Goal: Task Accomplishment & Management: Manage account settings

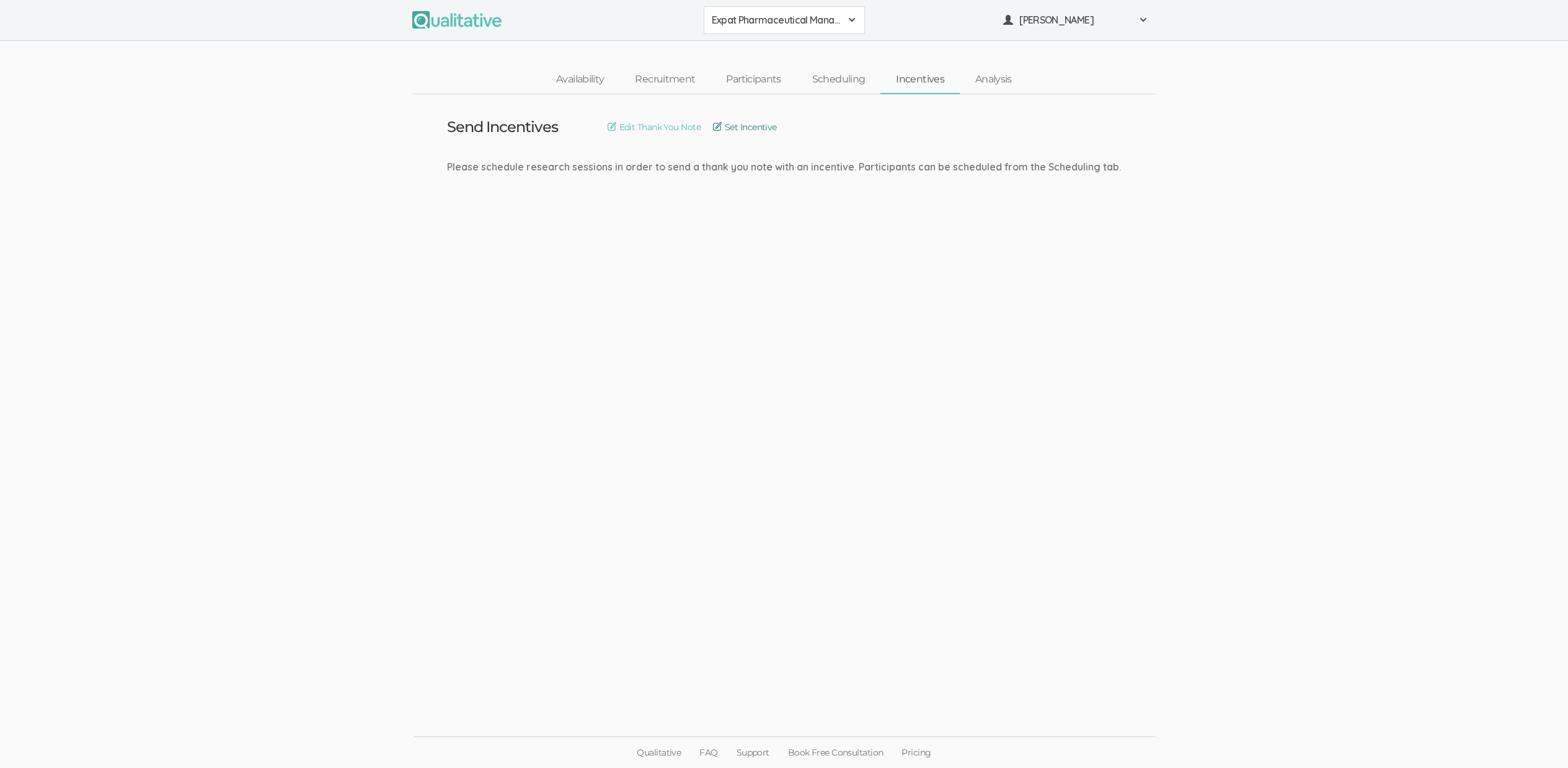
click at [762, 121] on link "Set Incentive" at bounding box center [745, 126] width 64 height 13
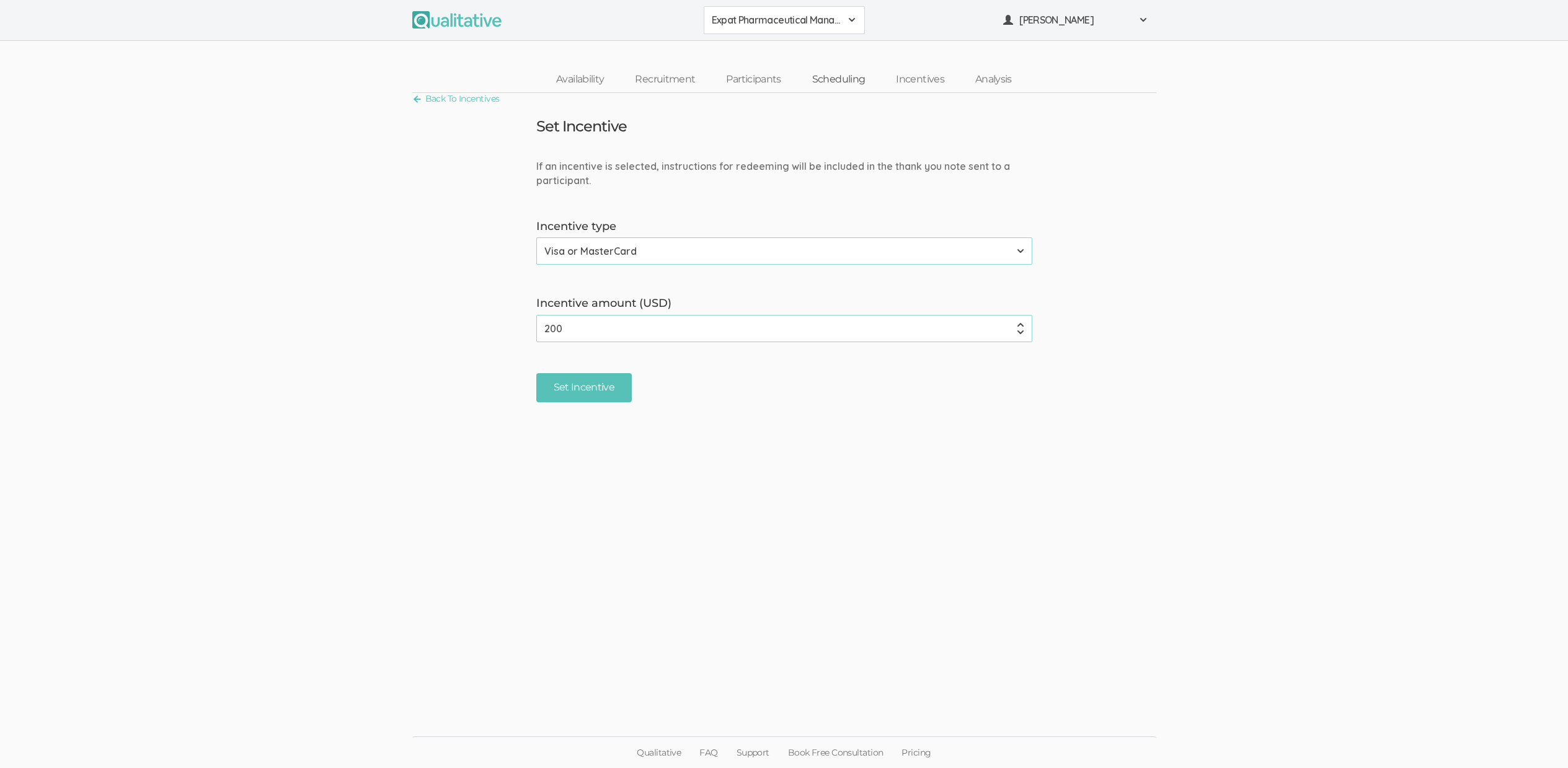
click at [829, 76] on link "Scheduling" at bounding box center [839, 80] width 84 height 27
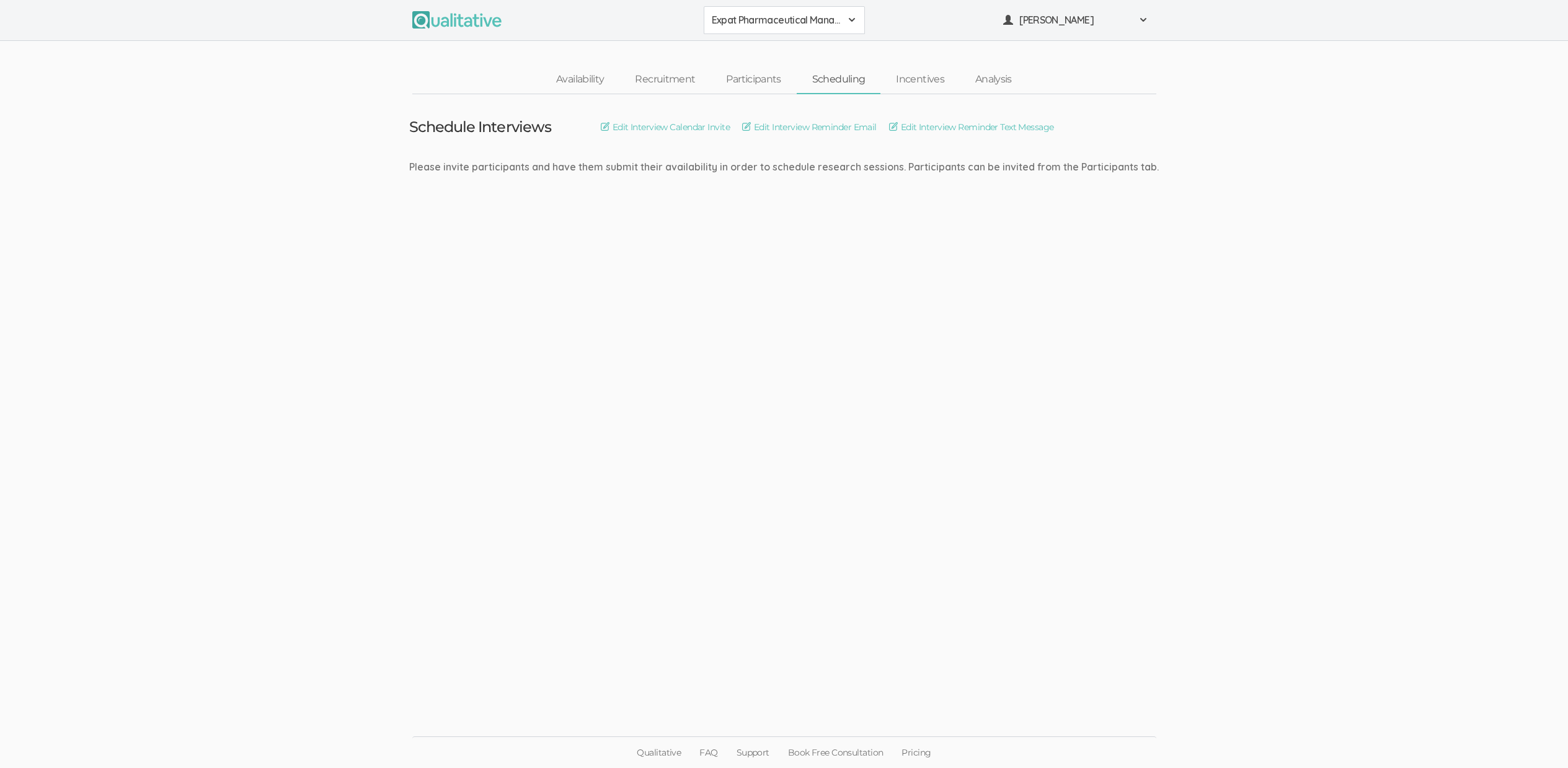
click at [801, 371] on ui-view "Schedule Interviews Edit Interview Calendar Invite Edit Interview Reminder Emai…" at bounding box center [784, 384] width 1568 height 580
click at [843, 264] on ui-view "Schedule Interviews Edit Interview Calendar Invite Edit Interview Reminder Emai…" at bounding box center [784, 384] width 1568 height 580
click at [593, 75] on link "Availability" at bounding box center [579, 80] width 79 height 27
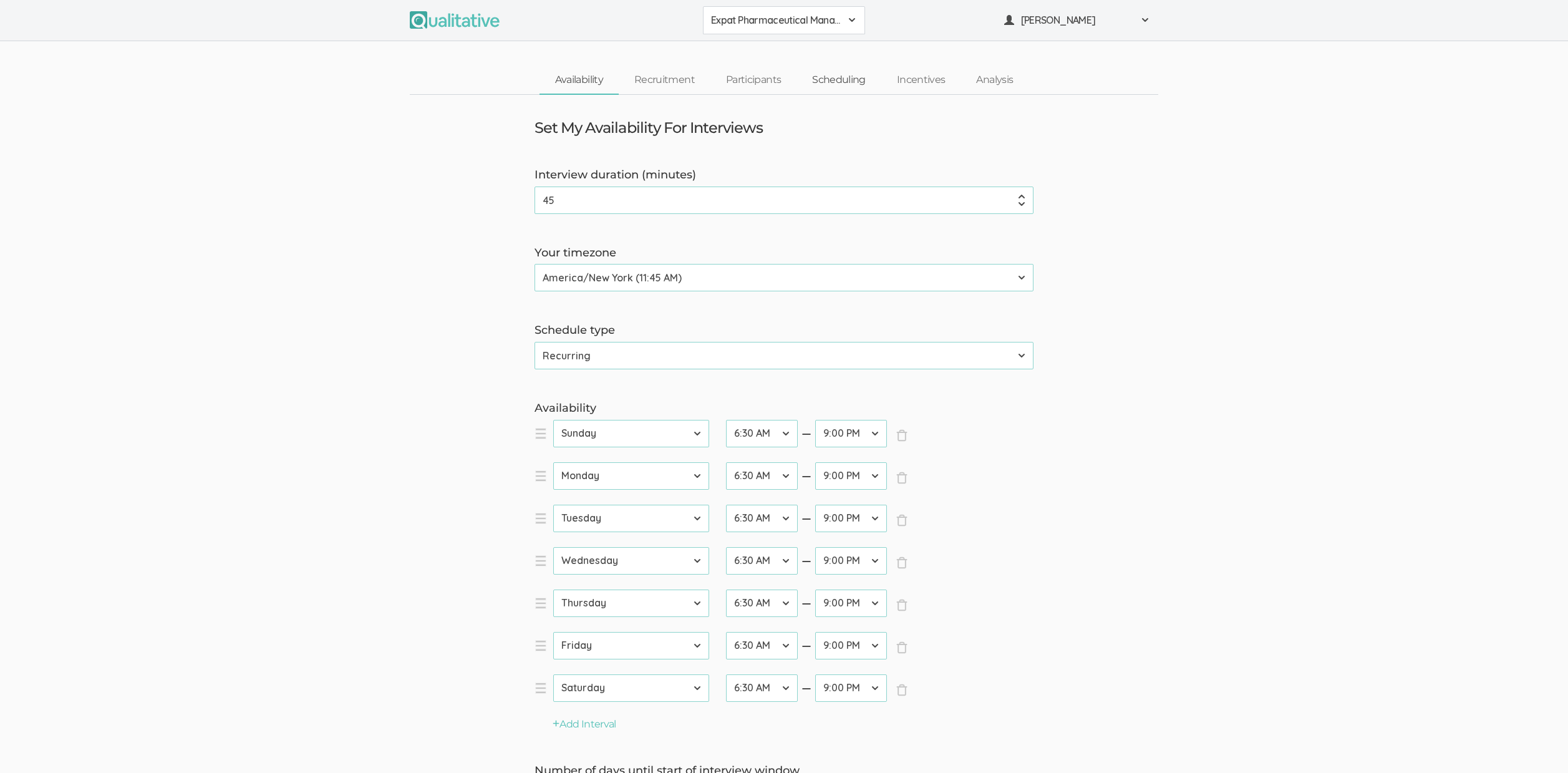
click at [833, 78] on link "Scheduling" at bounding box center [839, 80] width 85 height 27
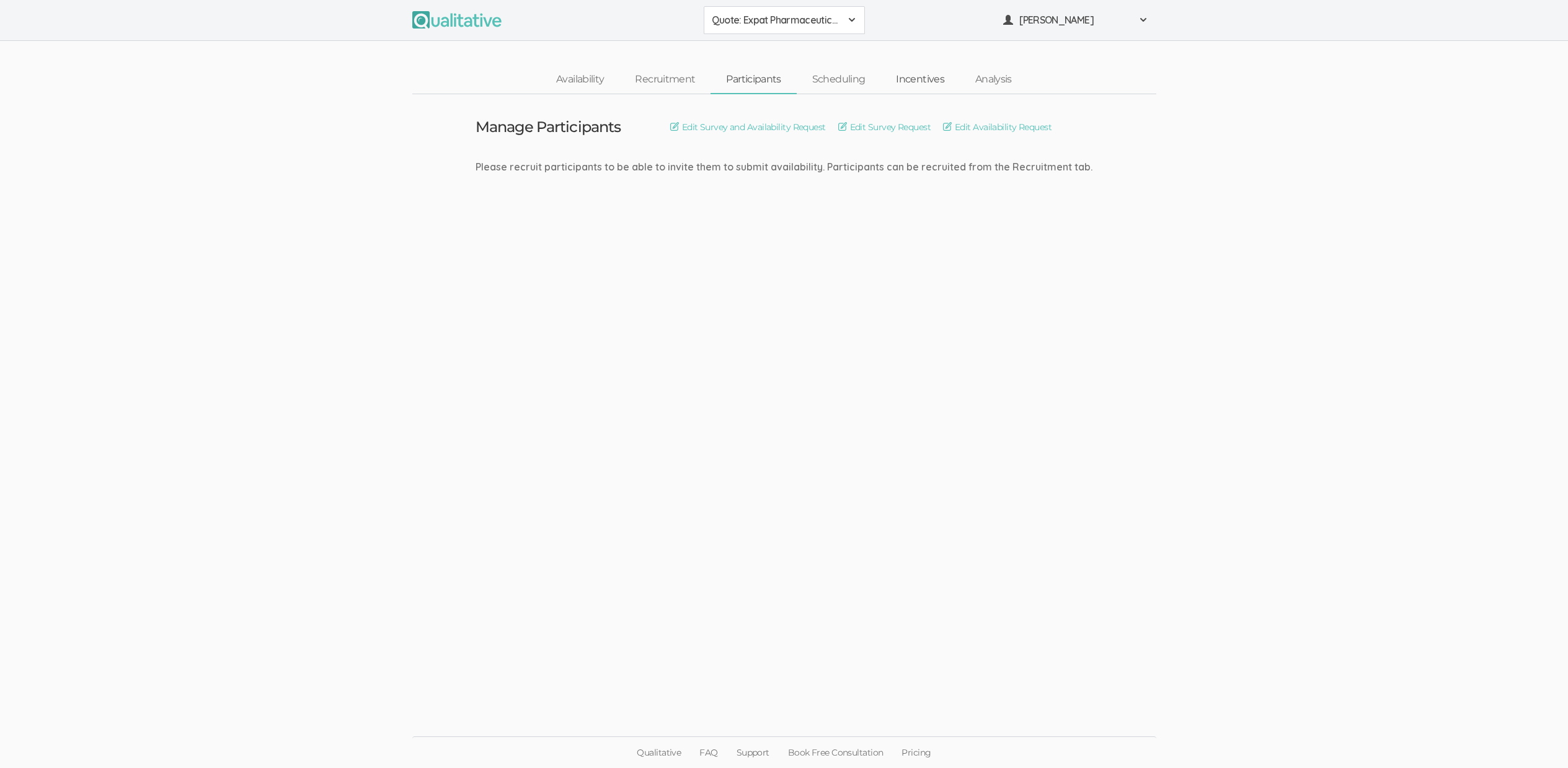
click at [915, 88] on link "Incentives" at bounding box center [920, 80] width 80 height 27
click at [777, 129] on link "Set Incentive" at bounding box center [745, 126] width 64 height 13
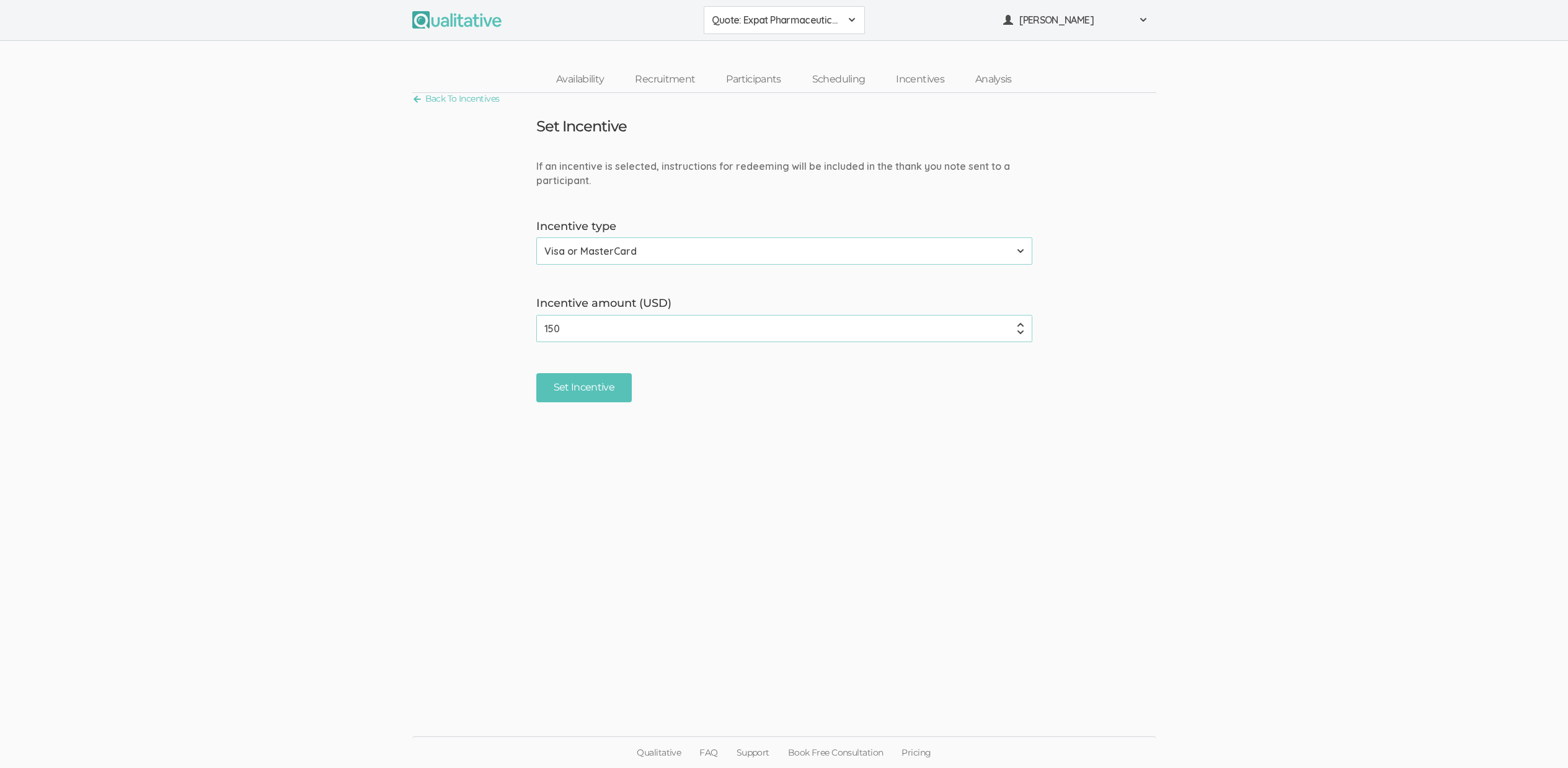
click at [607, 332] on input "150" at bounding box center [784, 328] width 496 height 27
type input "200"
click at [536, 373] on input "Set Incentive" at bounding box center [584, 388] width 96 height 29
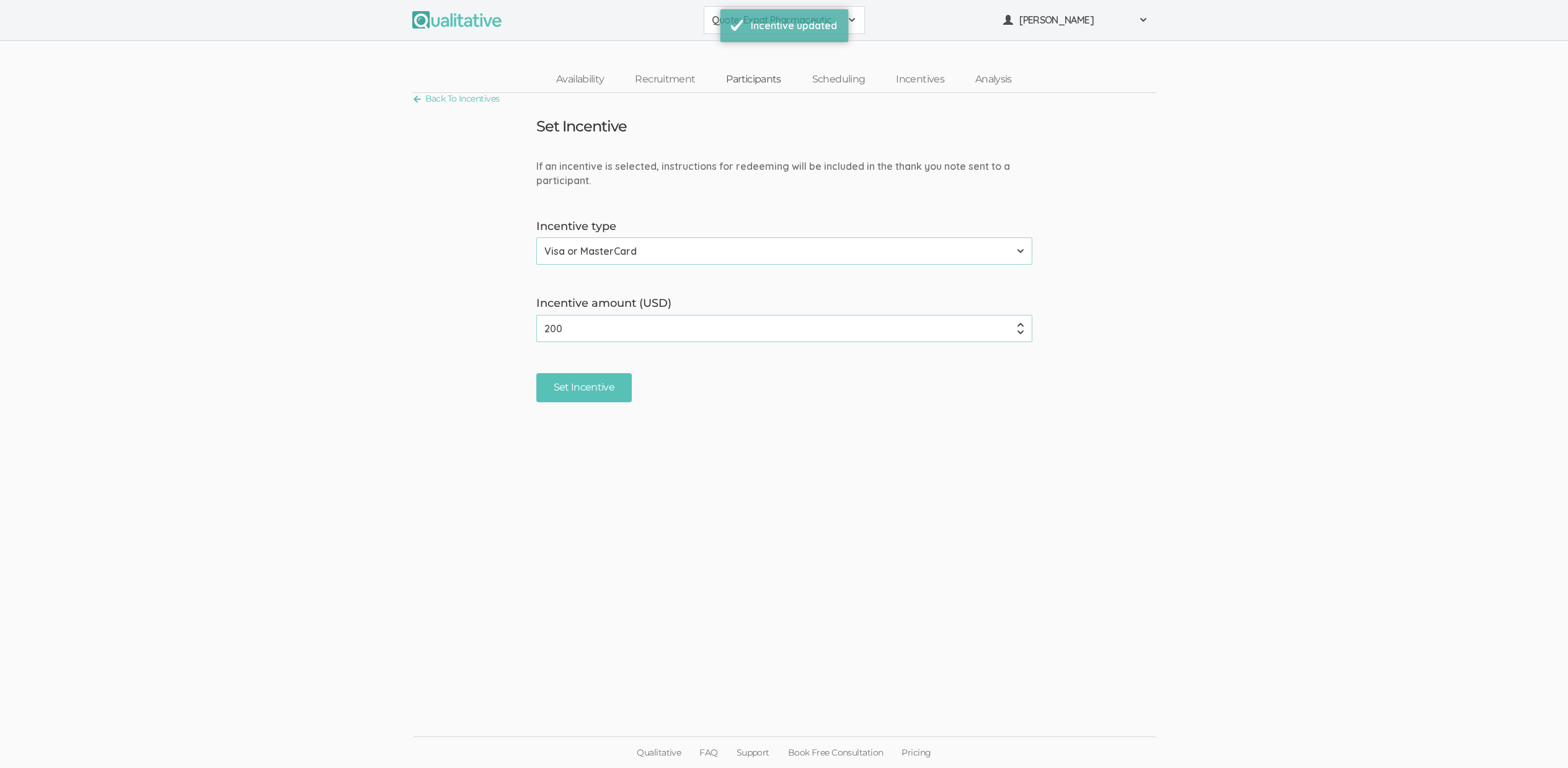
click at [767, 73] on link "Participants" at bounding box center [753, 80] width 86 height 27
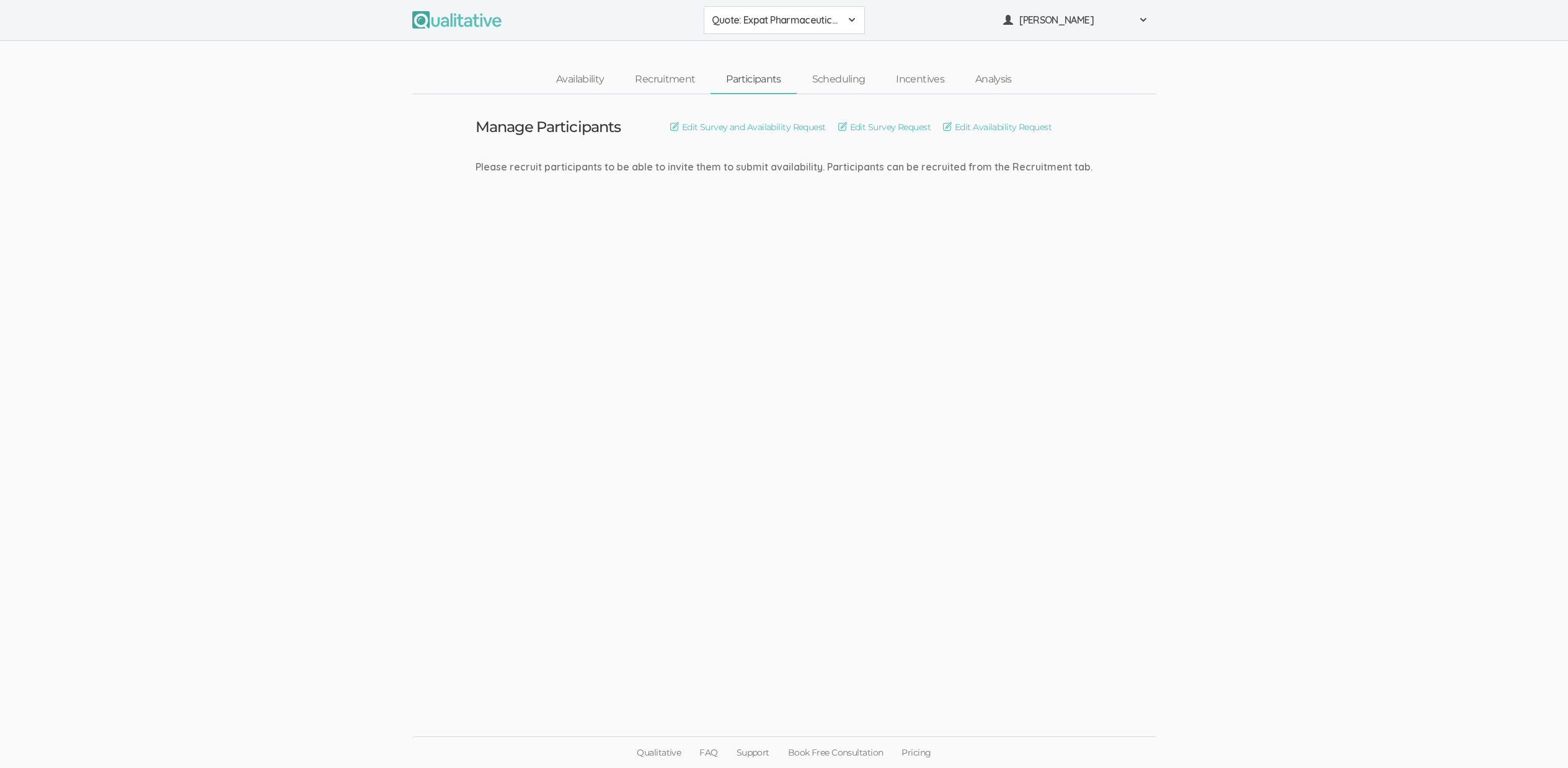
click at [740, 75] on link "Participants" at bounding box center [753, 80] width 86 height 27
drag, startPoint x: 791, startPoint y: 363, endPoint x: 793, endPoint y: 370, distance: 7.3
click at [792, 364] on ui-view "Manage Participants Edit Survey and Availability Request Edit Survey Request Ed…" at bounding box center [784, 384] width 1568 height 580
click at [595, 86] on link "Availability" at bounding box center [579, 80] width 79 height 27
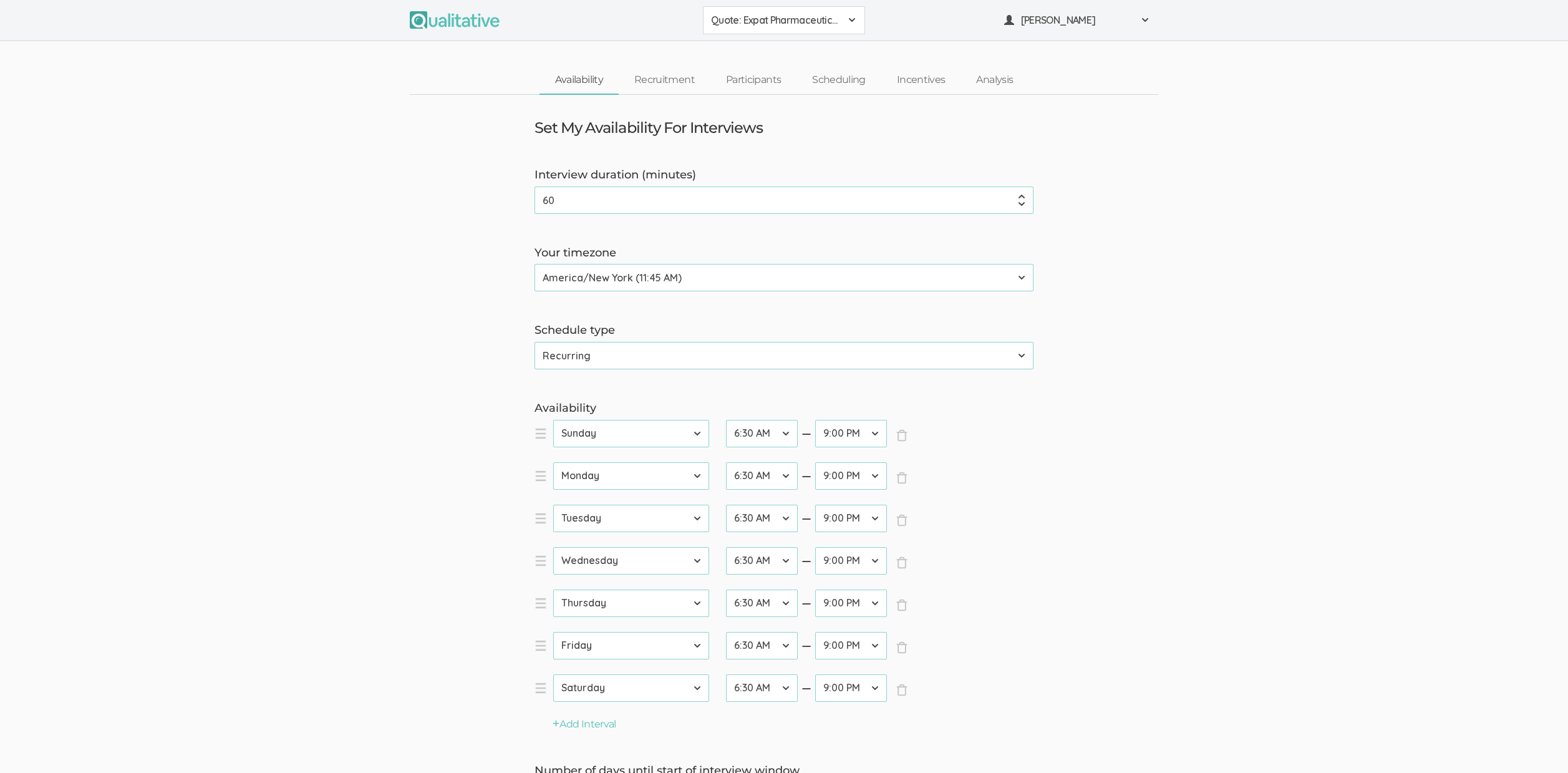
click at [561, 200] on input "60" at bounding box center [784, 200] width 499 height 27
click at [548, 198] on input "60" at bounding box center [784, 200] width 499 height 27
type input "45"
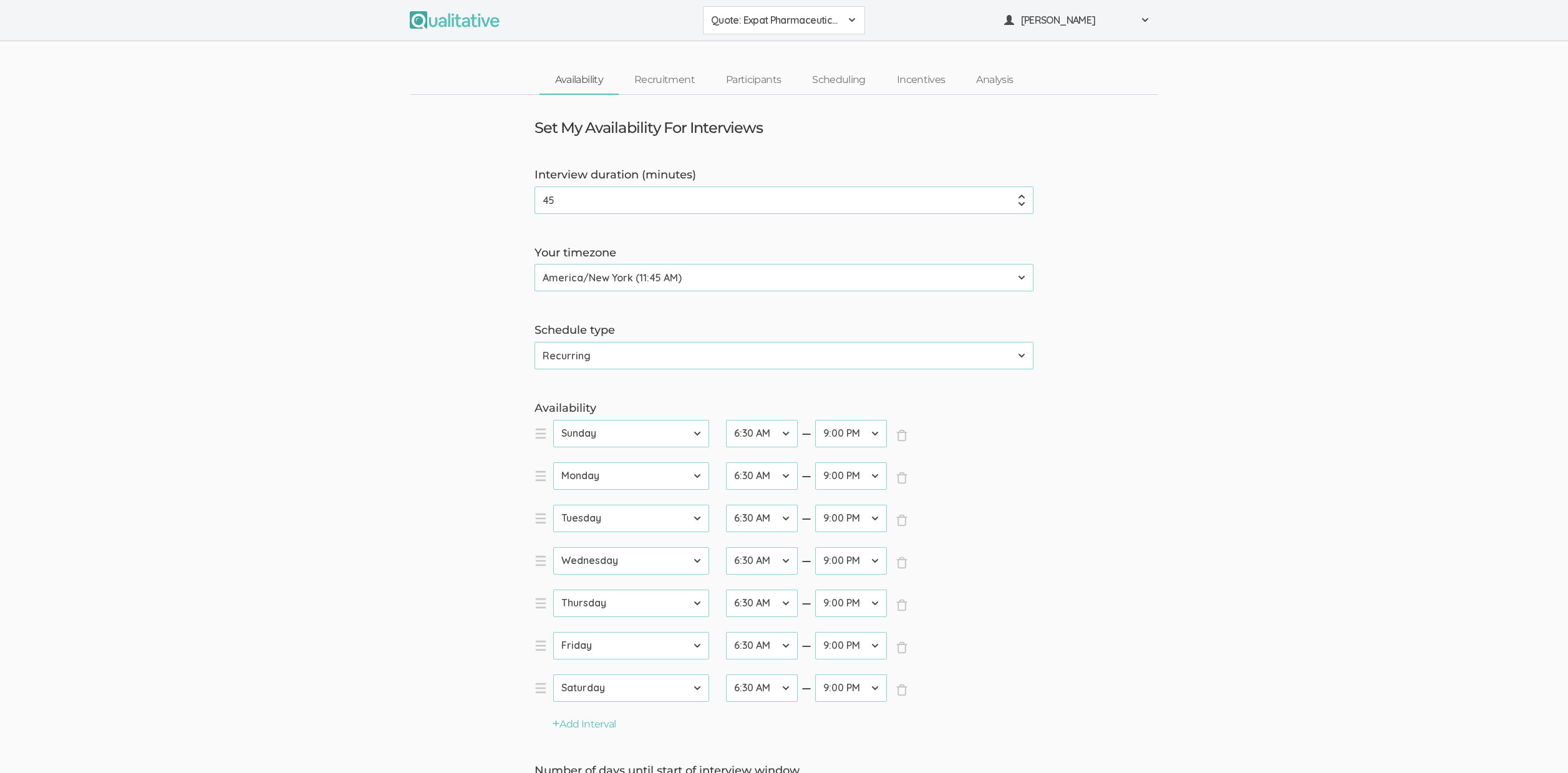
click at [351, 171] on form "Interview duration (minutes) 45 (success) Your timezone Etc/GMT-14 (5:45 AM) Pa…" at bounding box center [784, 562] width 1568 height 790
click at [751, 78] on link "Participants" at bounding box center [754, 80] width 86 height 27
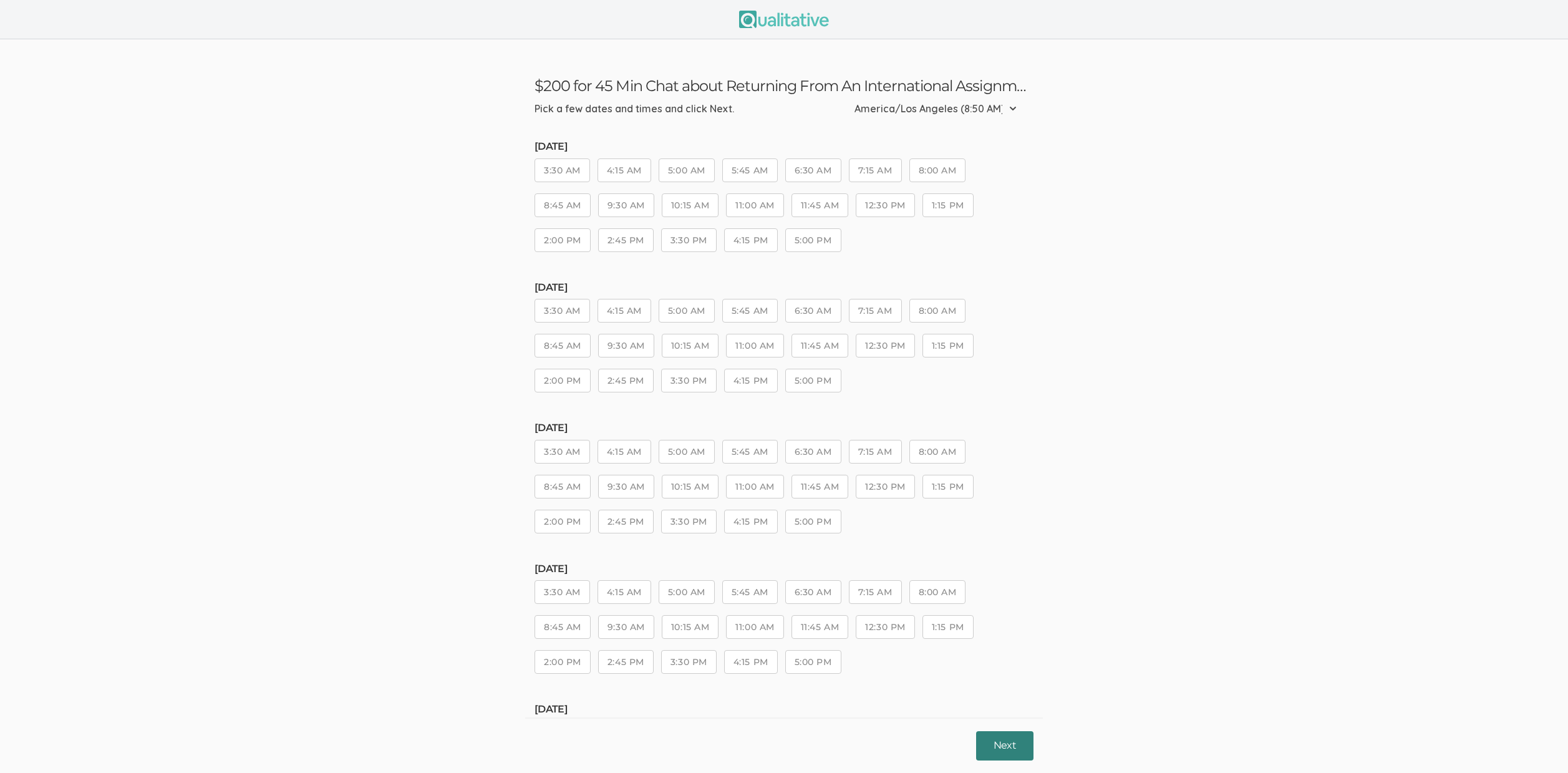
click at [1004, 747] on button "Next" at bounding box center [1004, 746] width 57 height 29
drag, startPoint x: 894, startPoint y: 626, endPoint x: 976, endPoint y: 735, distance: 136.4
click at [896, 629] on button "12:30 PM" at bounding box center [885, 627] width 59 height 24
click at [999, 757] on div "Please pick at least one time slot to continue. Next" at bounding box center [784, 745] width 518 height 56
click at [1001, 751] on button "Next" at bounding box center [1004, 746] width 57 height 29
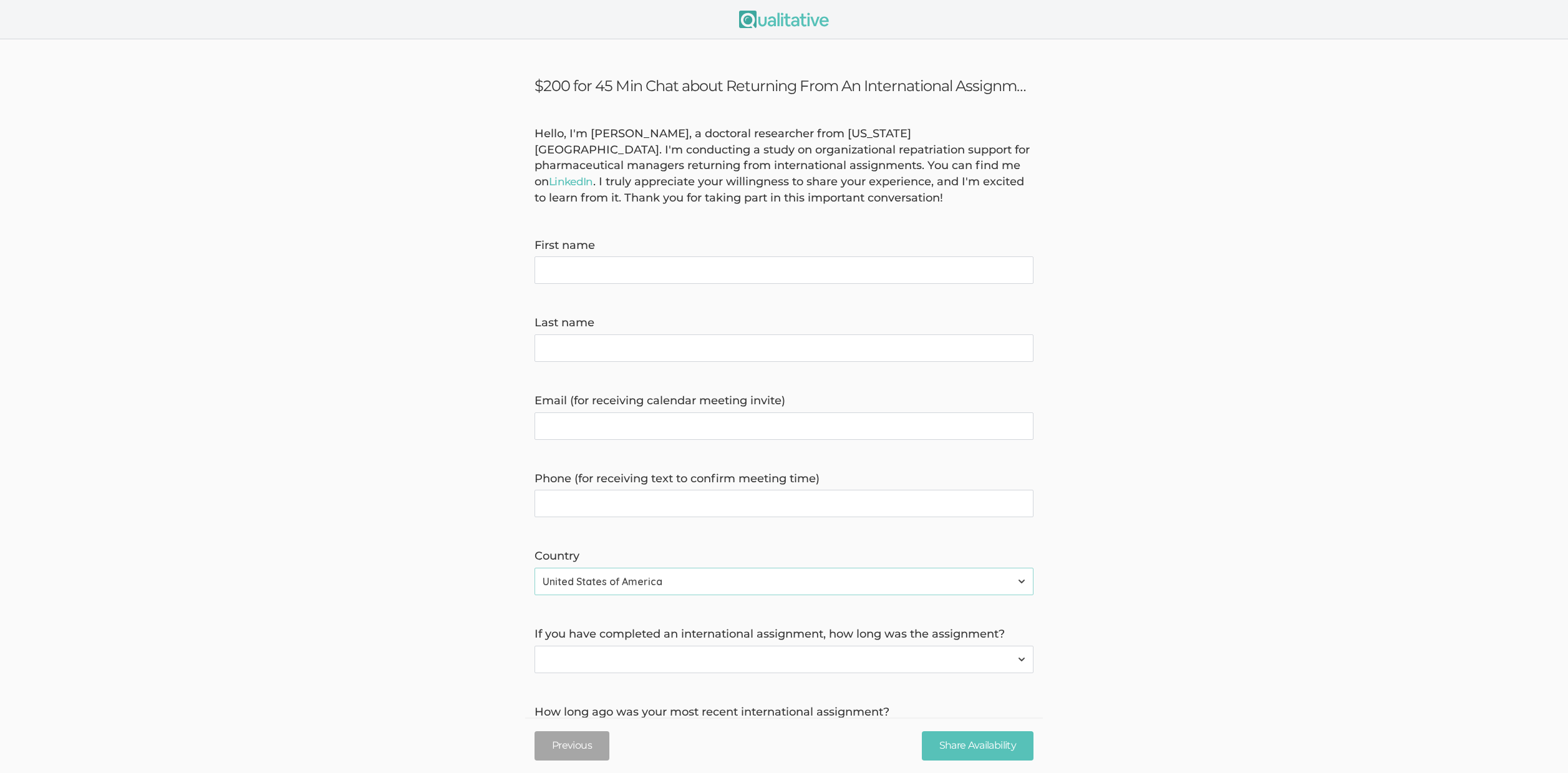
scroll to position [135, 0]
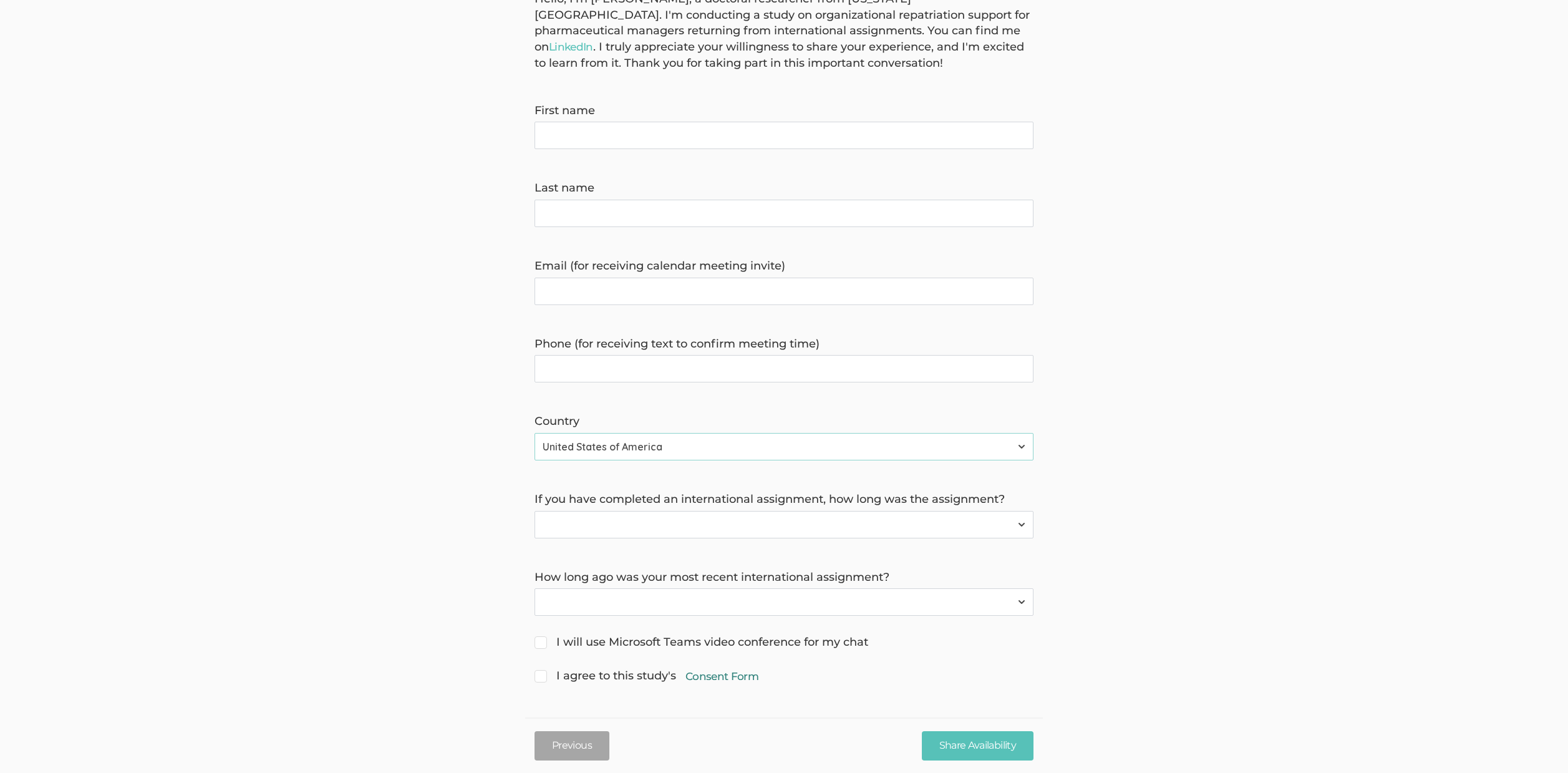
click at [733, 682] on link "Consent Form" at bounding box center [722, 676] width 73 height 15
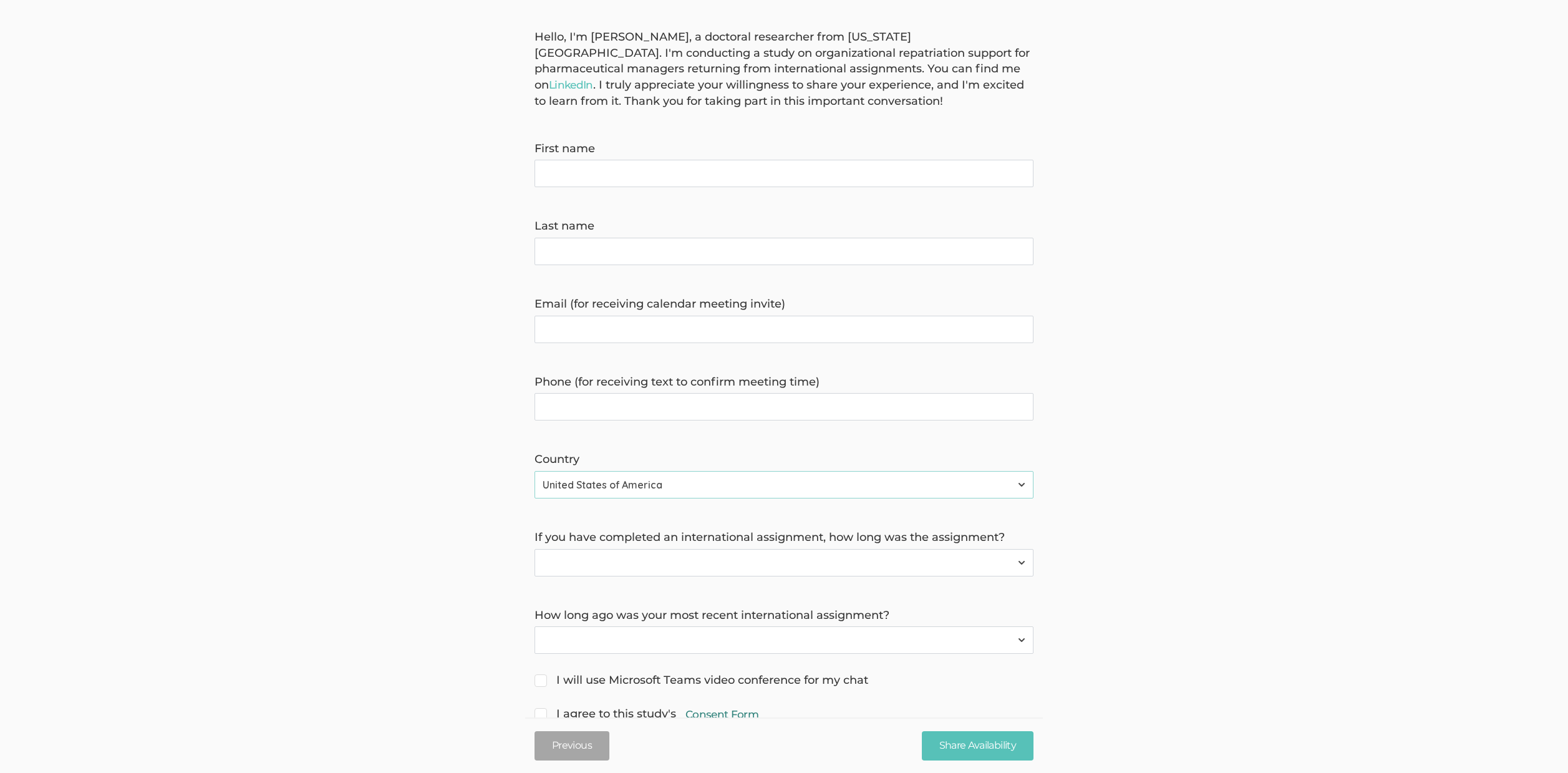
scroll to position [0, 0]
